Goal: Obtain resource: Obtain resource

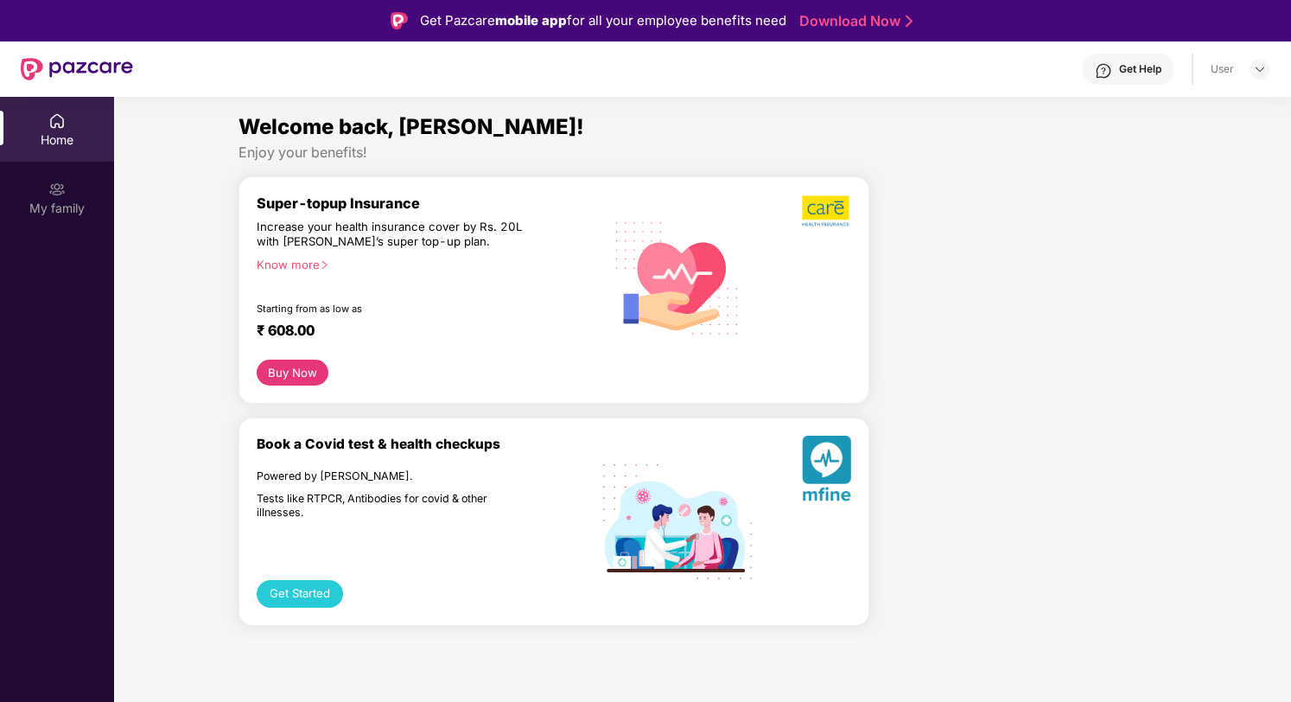
click at [45, 201] on div "My family" at bounding box center [57, 208] width 114 height 17
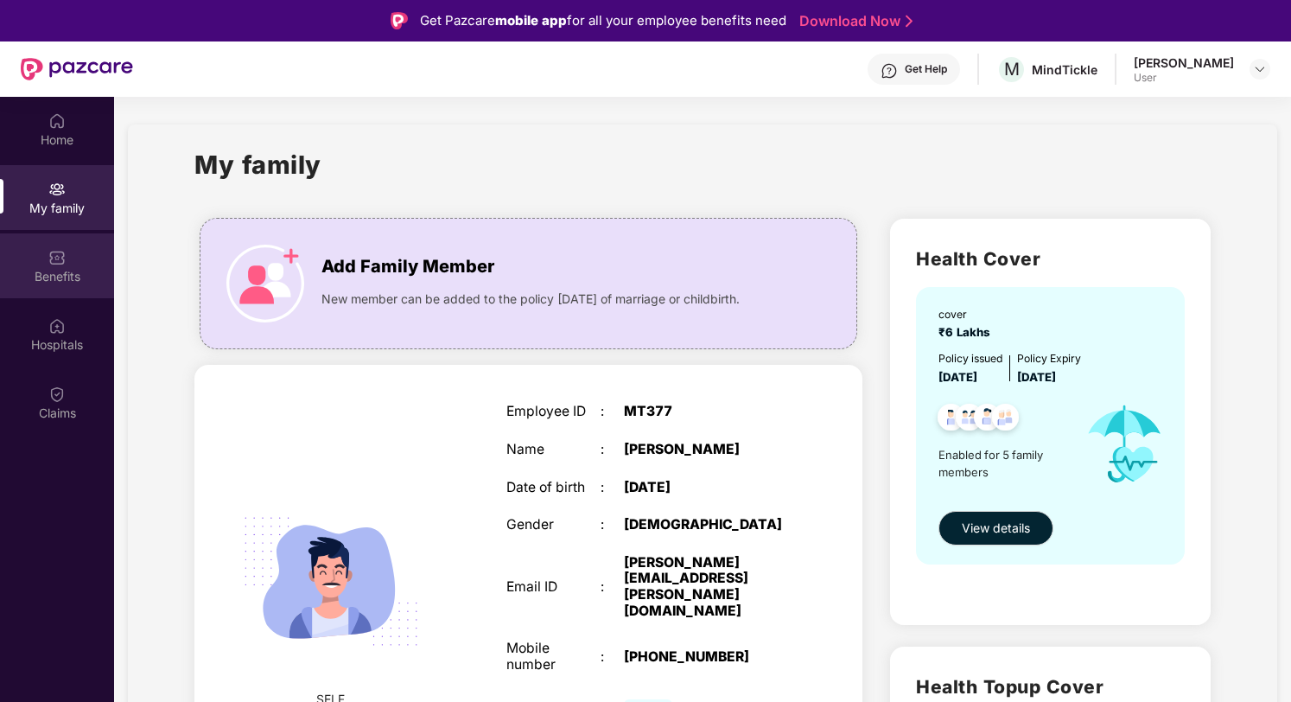
click at [52, 258] on img at bounding box center [56, 257] width 17 height 17
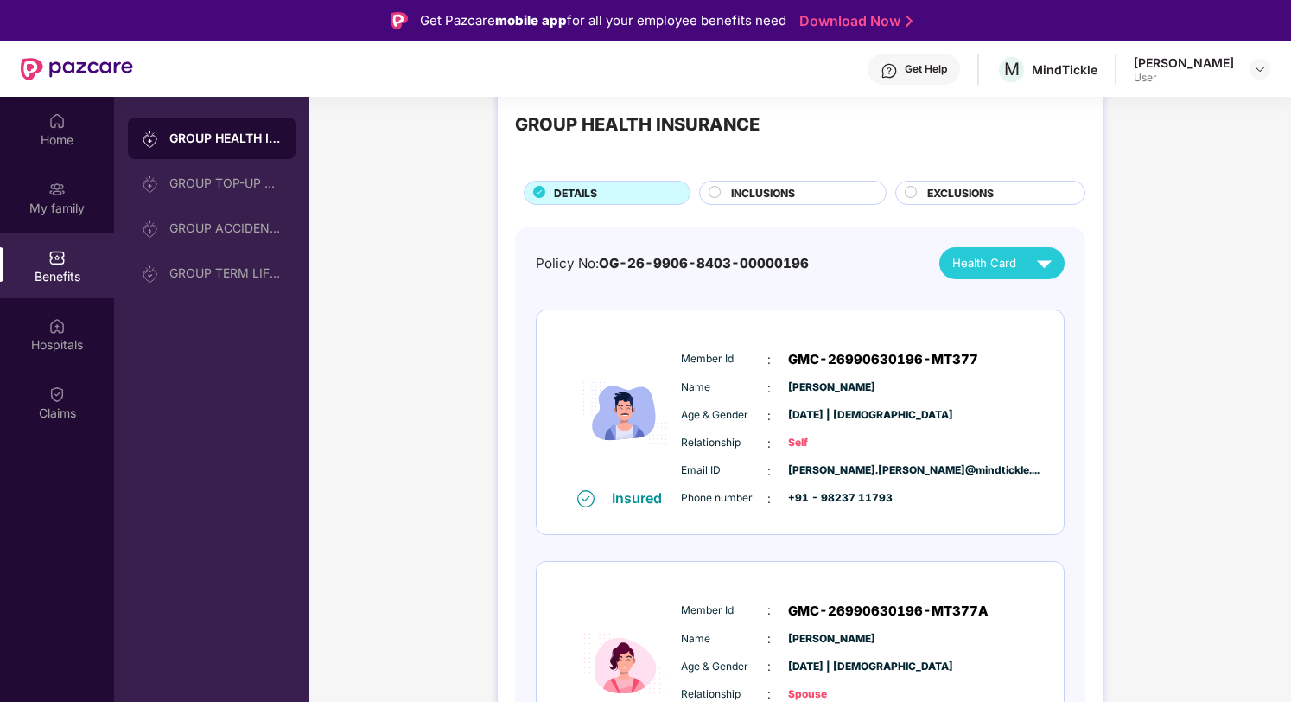
scroll to position [43, 0]
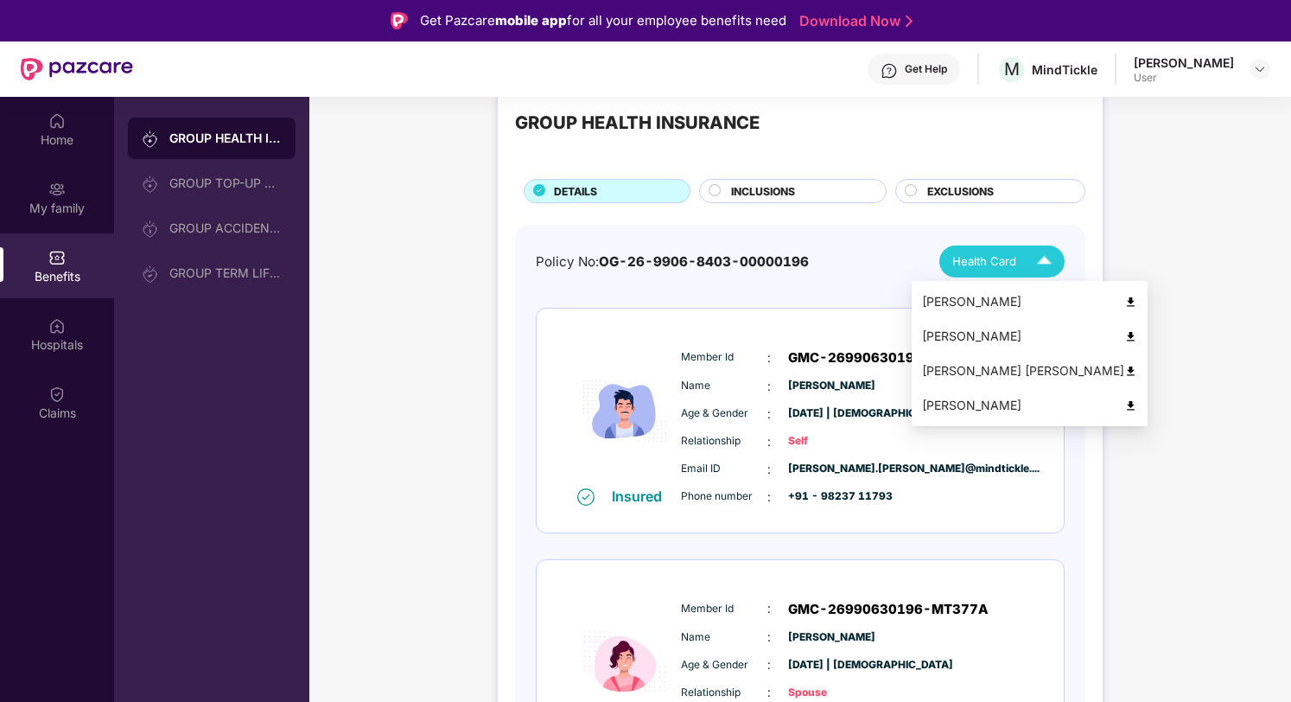
click at [1124, 302] on img at bounding box center [1130, 302] width 13 height 13
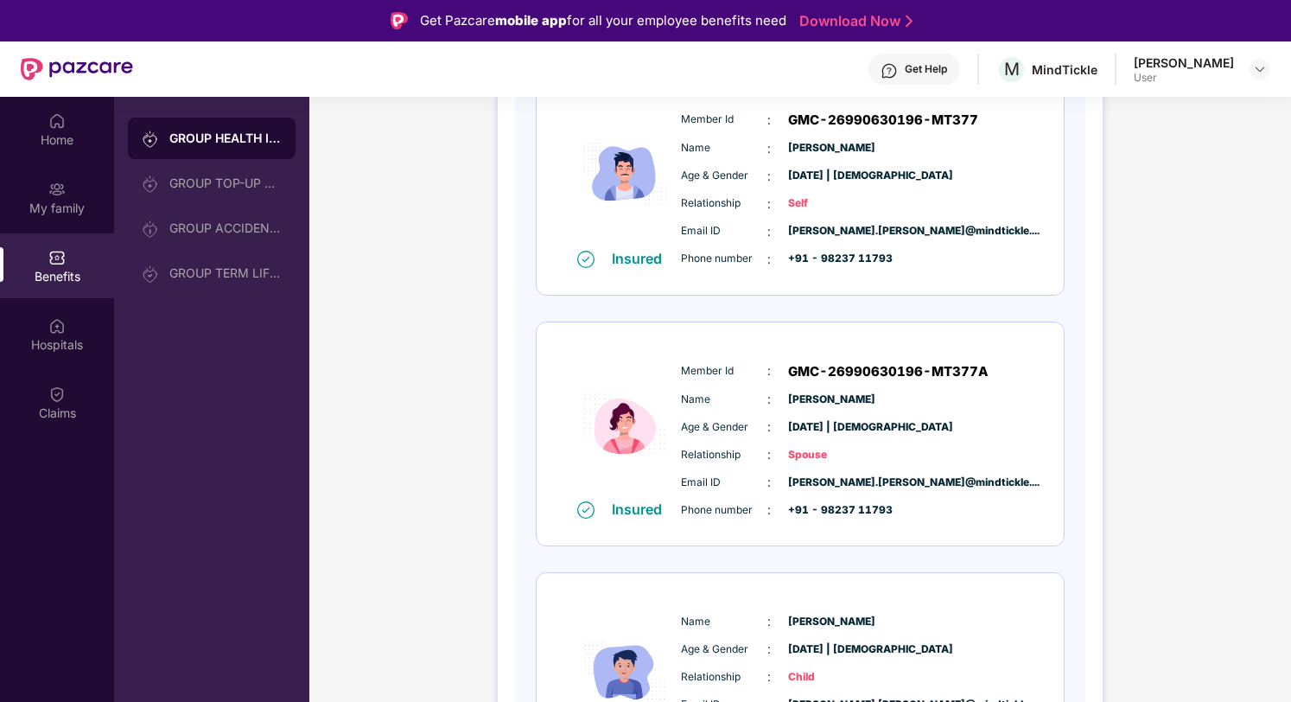
scroll to position [296, 0]
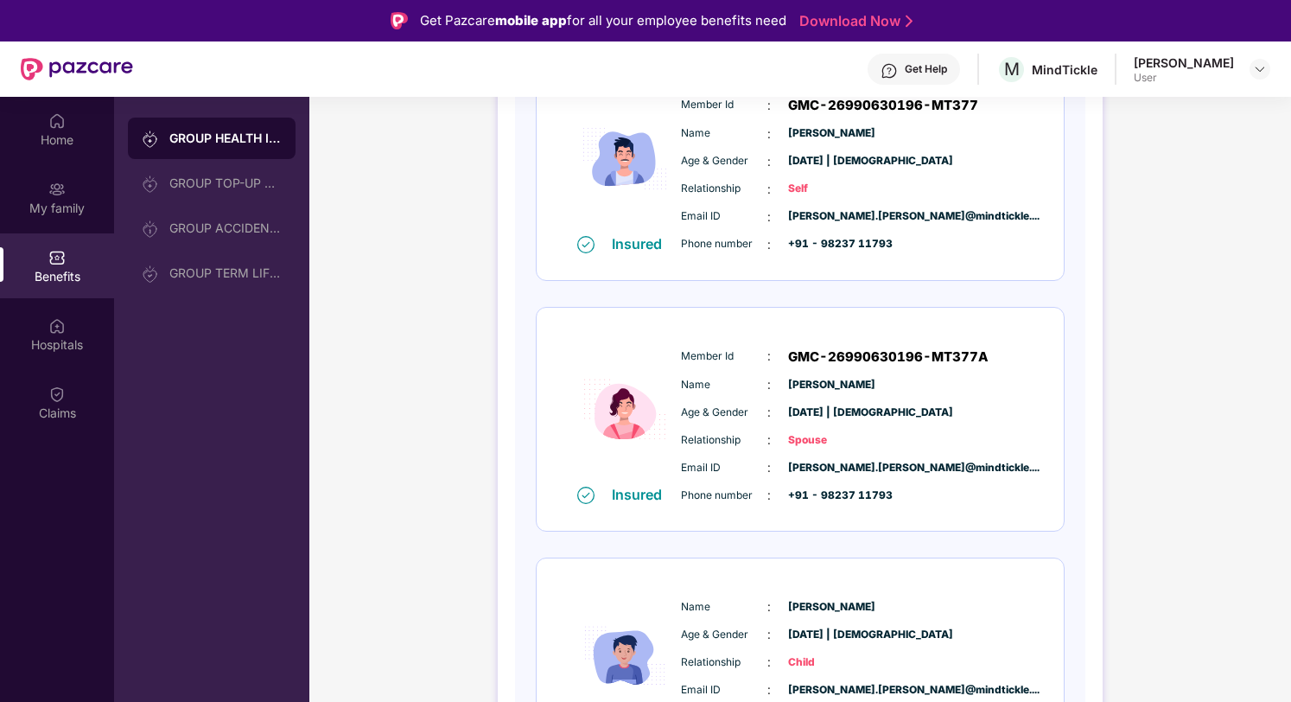
click at [840, 360] on span "GMC-26990630196-MT377A" at bounding box center [888, 357] width 201 height 21
click at [944, 320] on div "Insured Member Id : GMC-26990630196-MT377A Name : [PERSON_NAME] Age & Gender : …" at bounding box center [800, 420] width 527 height 224
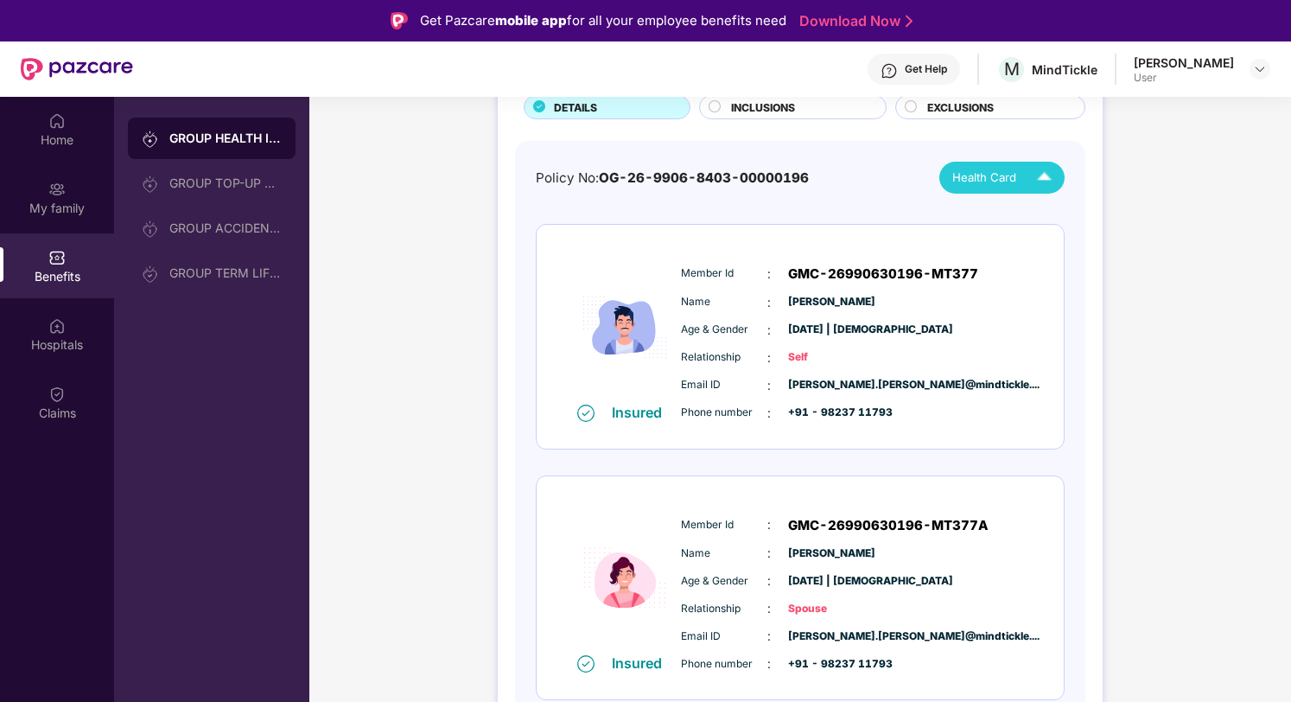
scroll to position [0, 0]
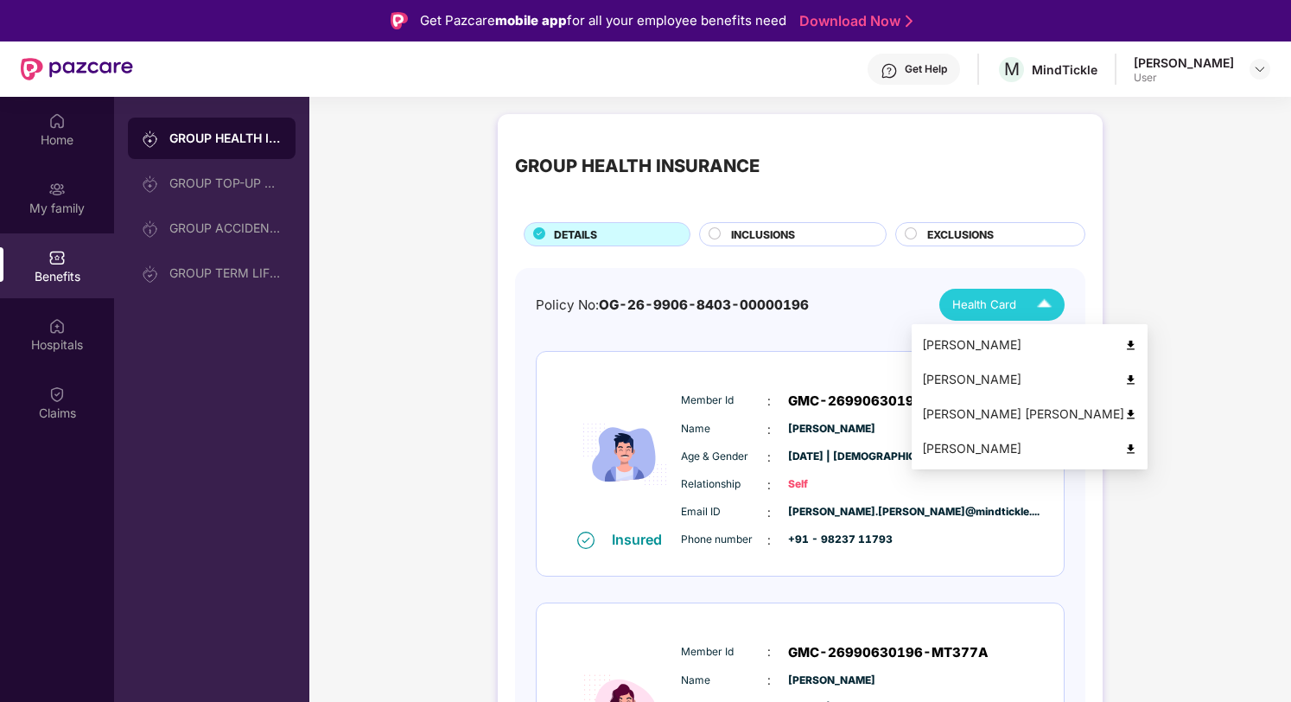
click at [973, 291] on div "Health Card" at bounding box center [1005, 305] width 107 height 30
click at [1124, 384] on img at bounding box center [1130, 379] width 13 height 13
click at [1009, 315] on div "Health Card" at bounding box center [1005, 305] width 107 height 30
click at [1124, 413] on img at bounding box center [1130, 414] width 13 height 13
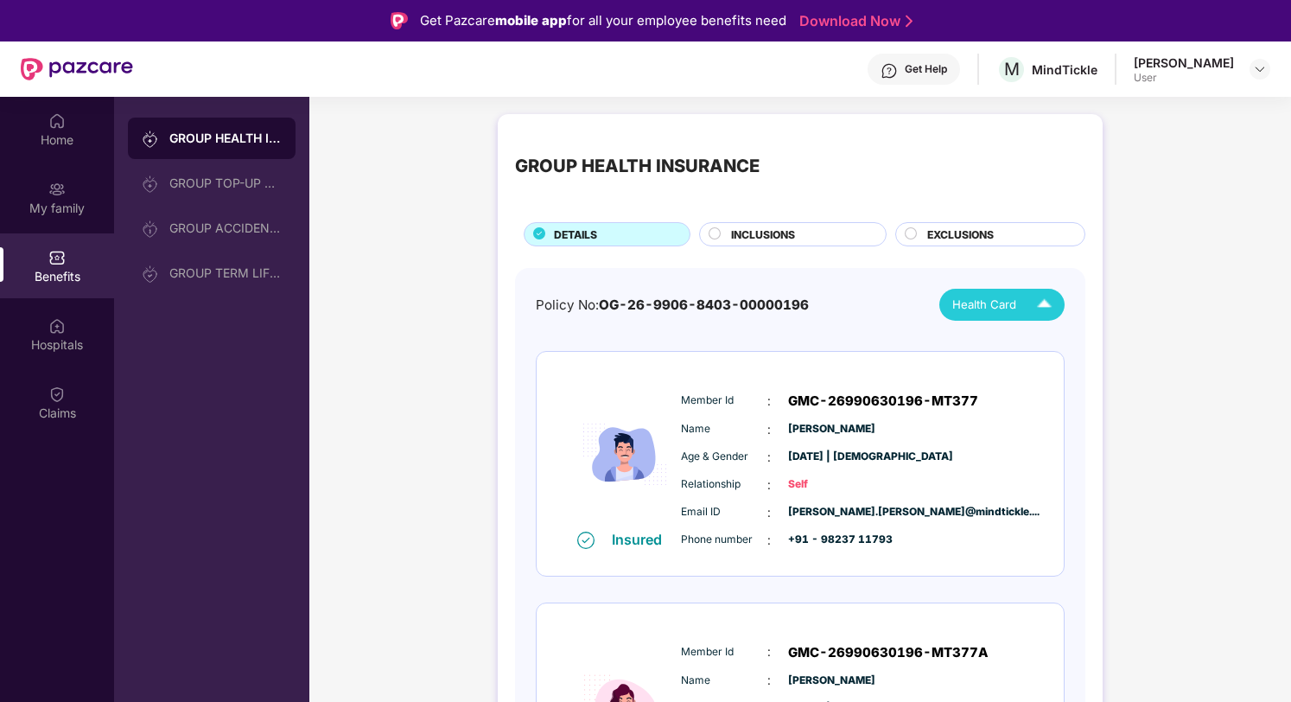
click at [985, 297] on span "Health Card" at bounding box center [984, 305] width 64 height 18
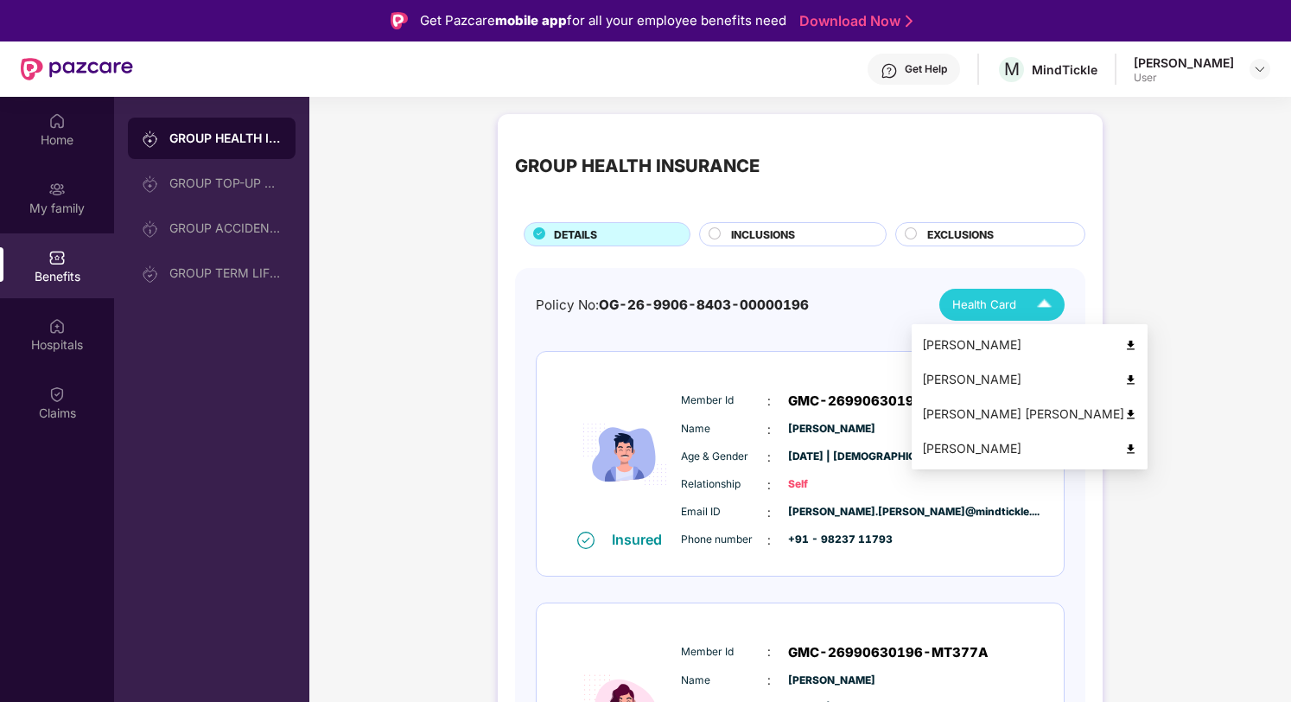
click at [961, 442] on div "[PERSON_NAME]" at bounding box center [1029, 448] width 215 height 19
